Goal: Task Accomplishment & Management: Use online tool/utility

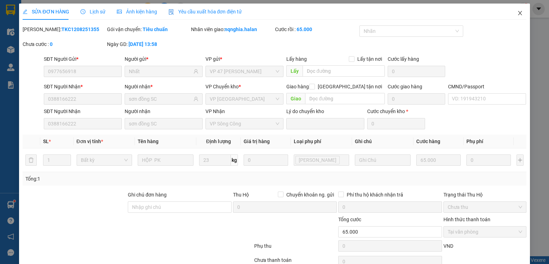
click at [515, 17] on span "Close" at bounding box center [520, 14] width 20 height 20
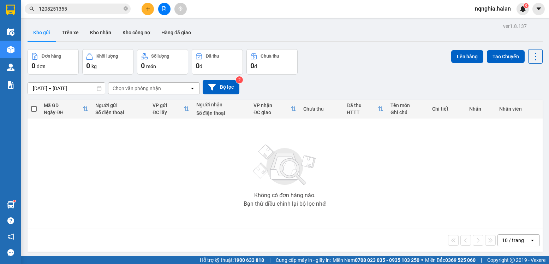
click at [96, 7] on input "1208251355" at bounding box center [80, 9] width 83 height 8
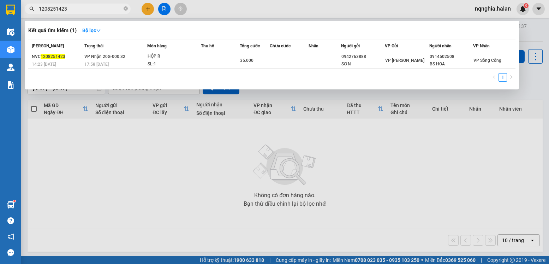
type input "1208251423"
click at [114, 71] on div "[PERSON_NAME] thái Món hàng Thu hộ Tổng cước Chưa cước Nhãn Người gửi VP Gửi Ng…" at bounding box center [271, 63] width 487 height 46
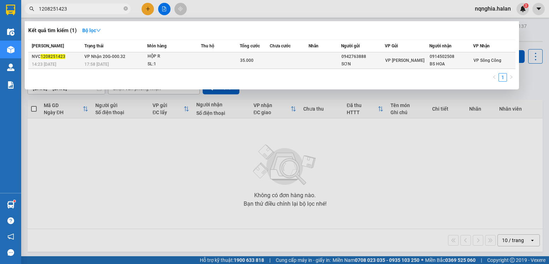
click at [115, 55] on span "VP Nhận 20G-000.32" at bounding box center [104, 56] width 41 height 5
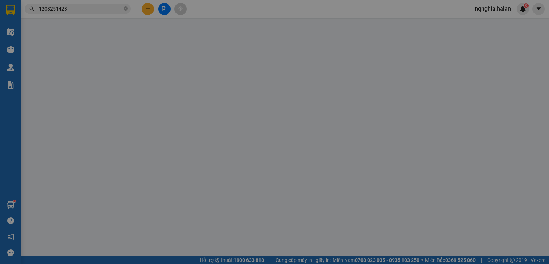
type input "0942763888"
type input "SƠN"
type input "0914502508"
type input "BS HOA"
type input "35.000"
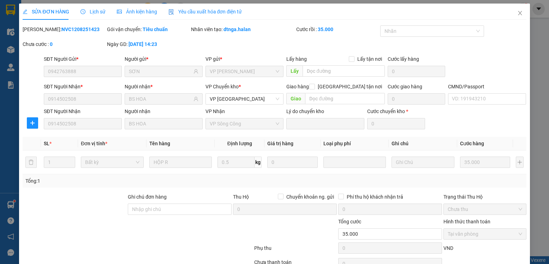
scroll to position [37, 0]
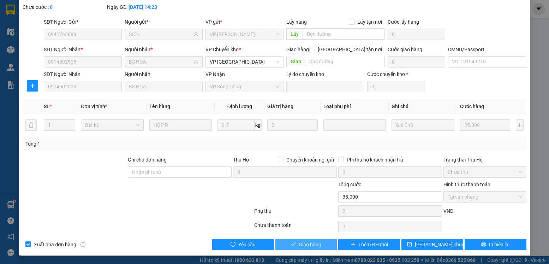
click at [305, 244] on span "Giao hàng" at bounding box center [310, 244] width 23 height 8
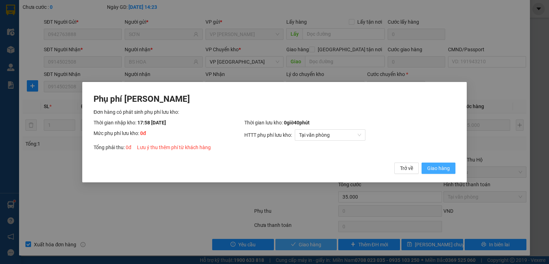
click at [421, 162] on button "Giao hàng" at bounding box center [438, 167] width 34 height 11
